Goal: Information Seeking & Learning: Learn about a topic

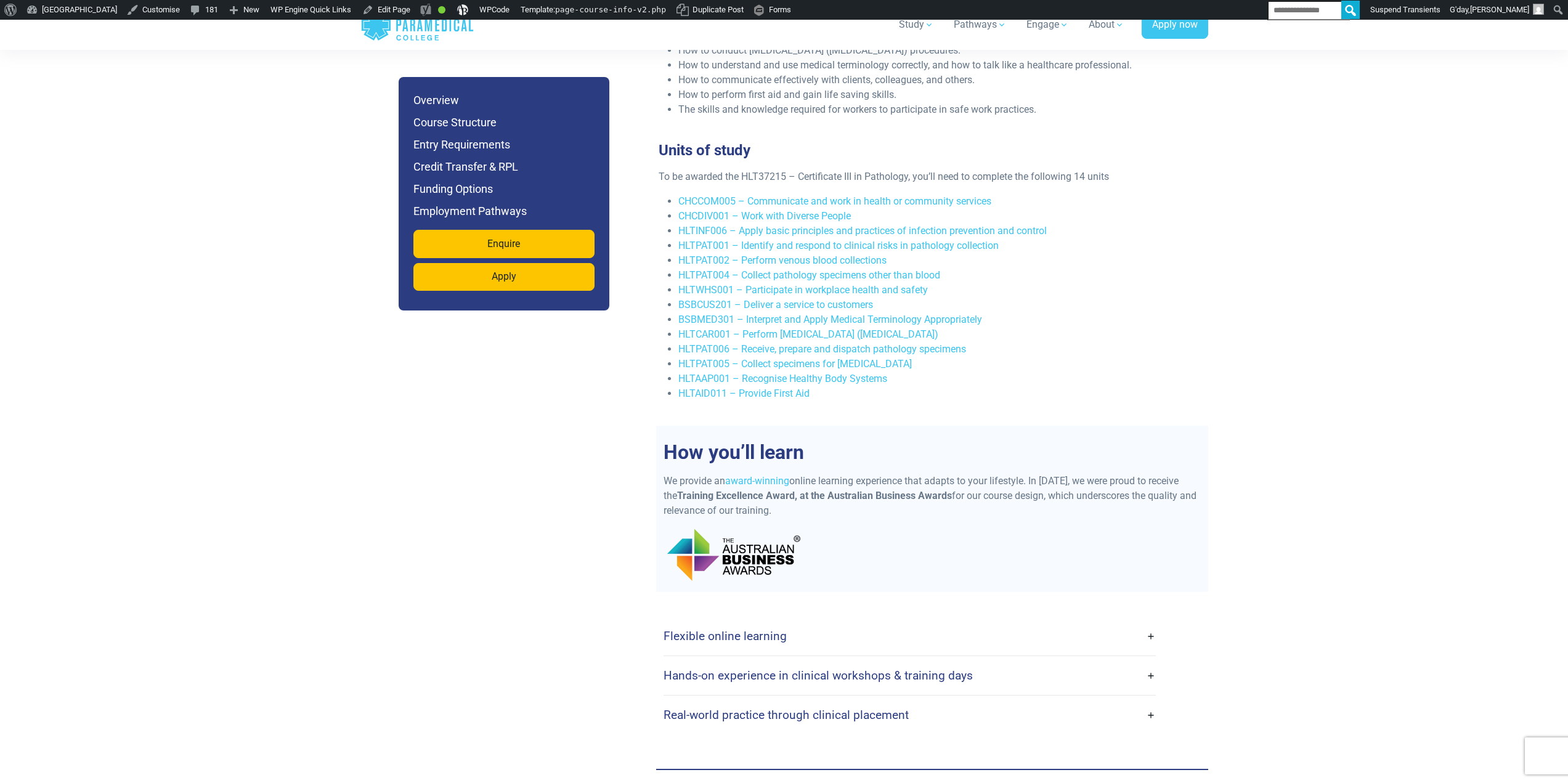
scroll to position [2280, 0]
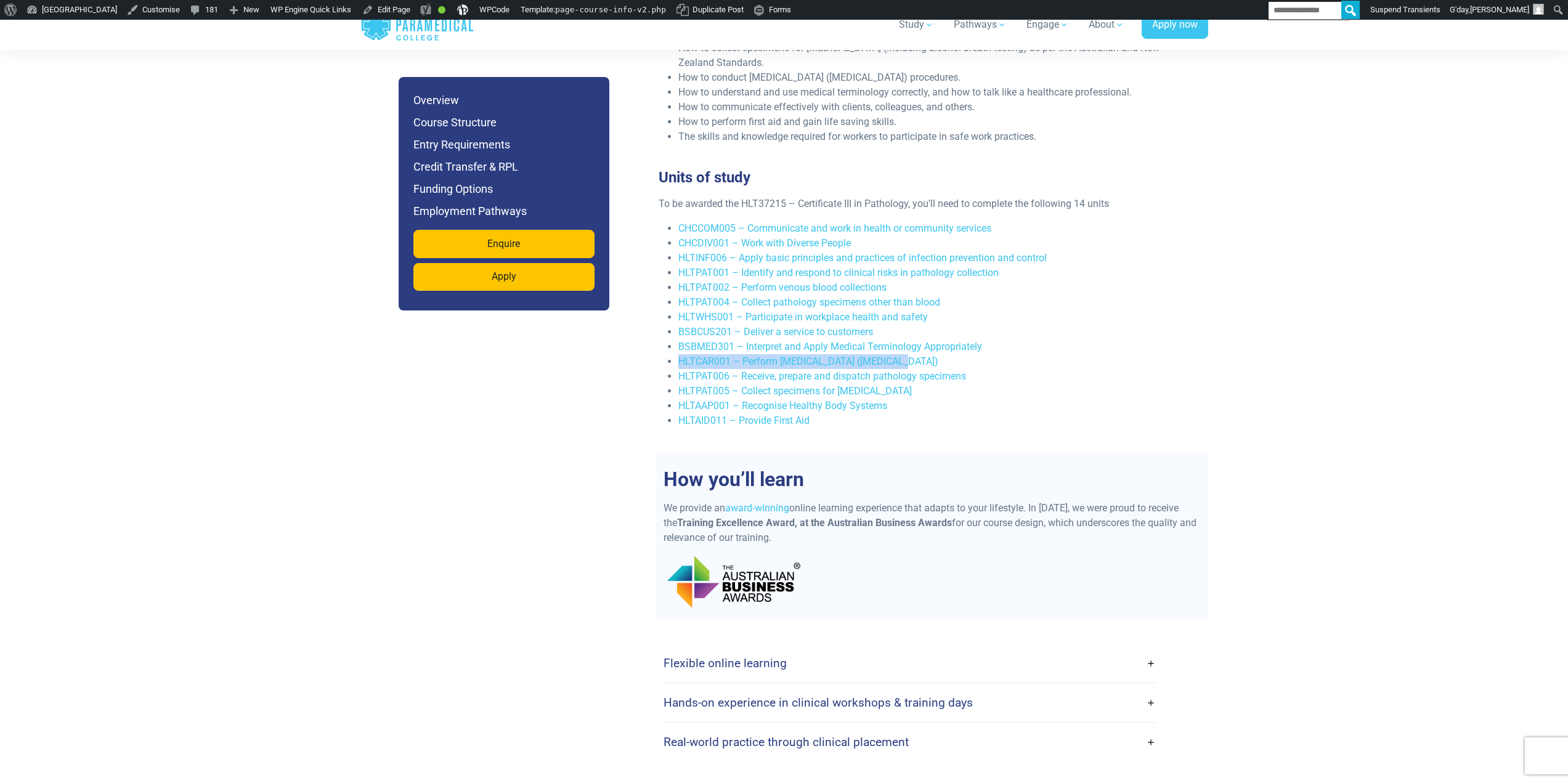
drag, startPoint x: 912, startPoint y: 344, endPoint x: 677, endPoint y: 343, distance: 235.0
click at [677, 343] on ul "CHCCOM005 – Communicate and work in health or community services CHCDIV001 – Wo…" at bounding box center [927, 325] width 538 height 207
click at [1057, 295] on li "HLTPAT004 – Collect pathology specimens other than blood" at bounding box center [937, 302] width 517 height 15
drag, startPoint x: 958, startPoint y: 376, endPoint x: 678, endPoint y: 374, distance: 280.0
click at [678, 384] on li "HLTPAT005 – Collect specimens for [MEDICAL_DATA]" at bounding box center [937, 391] width 517 height 15
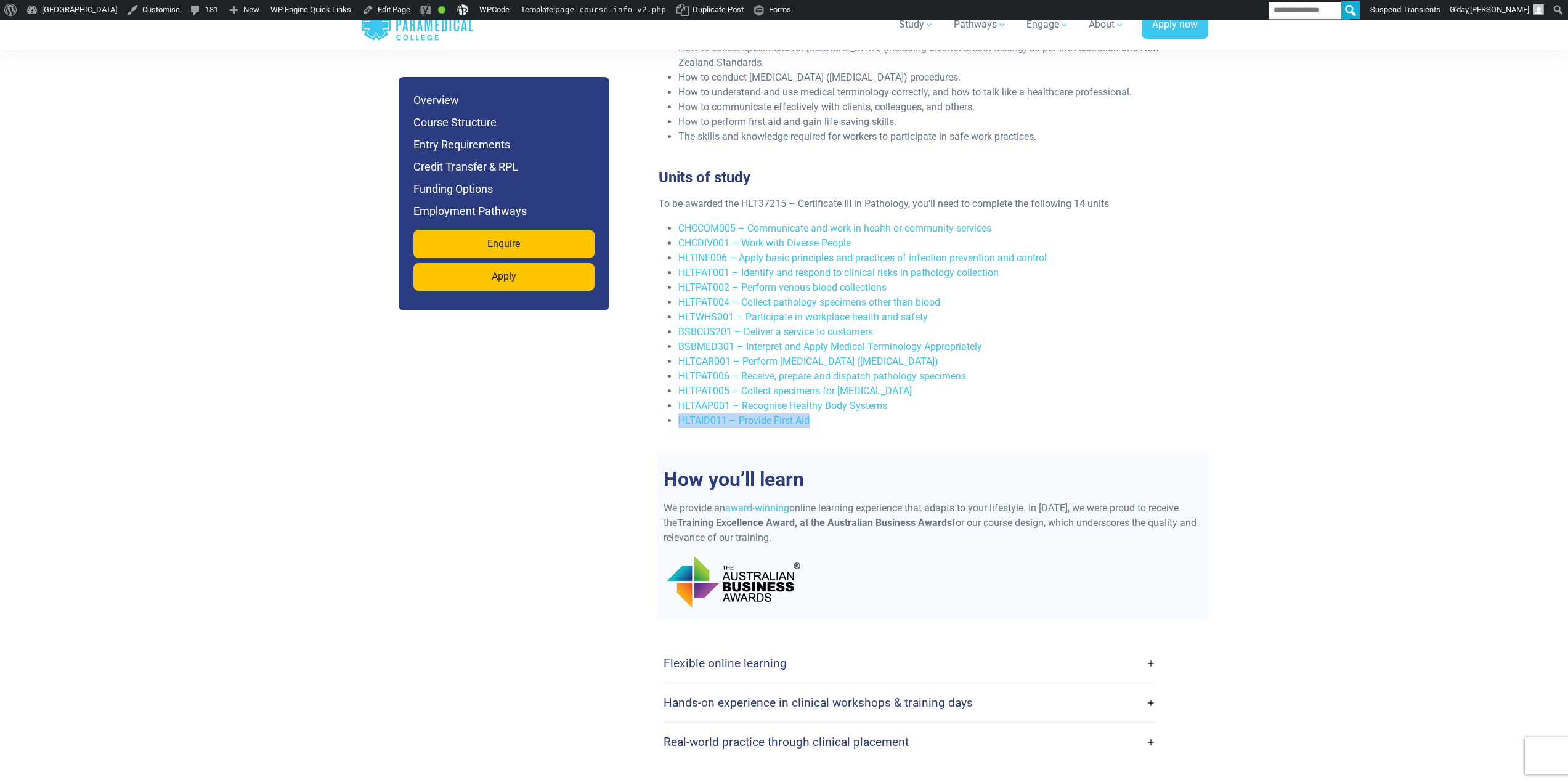
drag, startPoint x: 821, startPoint y: 406, endPoint x: 674, endPoint y: 401, distance: 147.1
click at [674, 401] on ul "CHCCOM005 – Communicate and work in health or community services CHCDIV001 – Wo…" at bounding box center [927, 325] width 538 height 207
drag, startPoint x: 936, startPoint y: 348, endPoint x: 671, endPoint y: 344, distance: 265.0
click at [678, 354] on li "HLTCAR001 – Perform [MEDICAL_DATA] ([MEDICAL_DATA])" at bounding box center [937, 361] width 517 height 15
click at [1106, 399] on li "HLTAAP001 – Recognise Healthy Body Systems" at bounding box center [937, 406] width 517 height 15
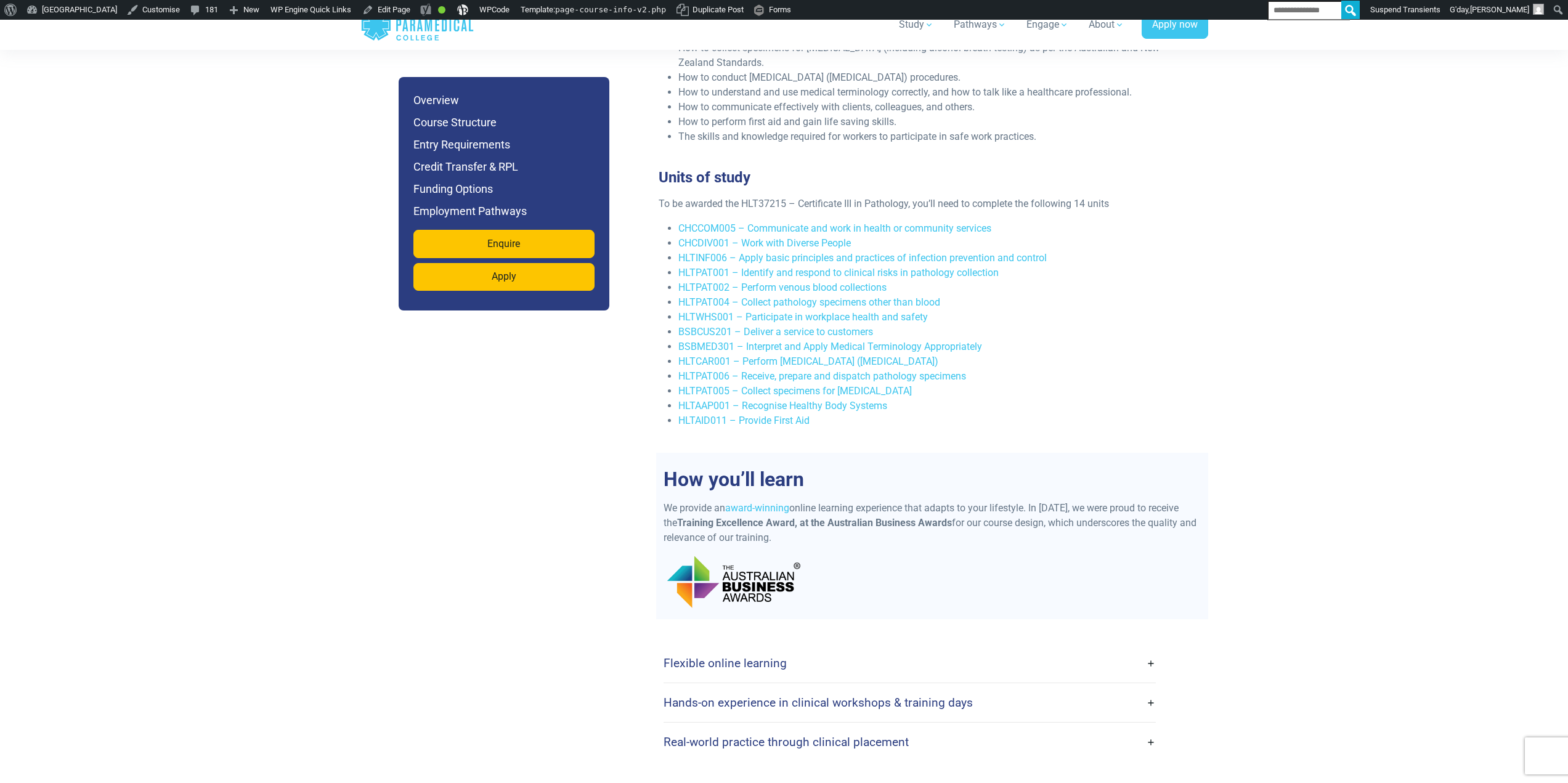
drag, startPoint x: 903, startPoint y: 272, endPoint x: 954, endPoint y: 266, distance: 51.4
click at [954, 280] on li "HLTPAT002 – Perform venous blood collections" at bounding box center [937, 287] width 517 height 15
